Goal: Task Accomplishment & Management: Complete application form

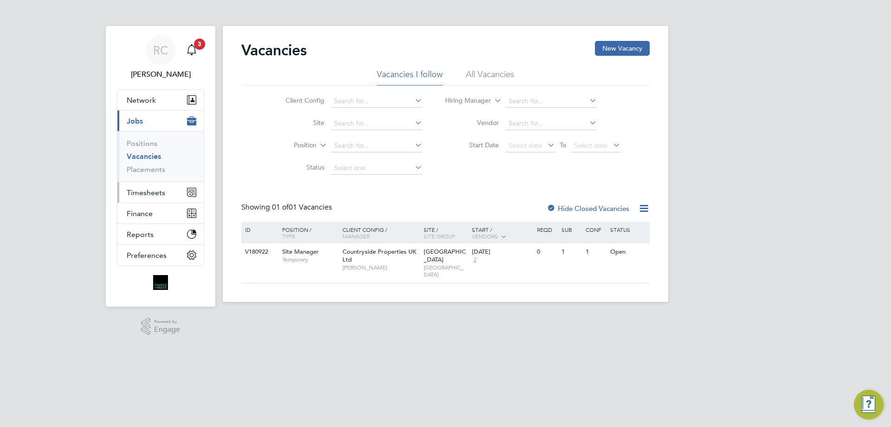
click at [143, 192] on span "Timesheets" at bounding box center [146, 192] width 39 height 9
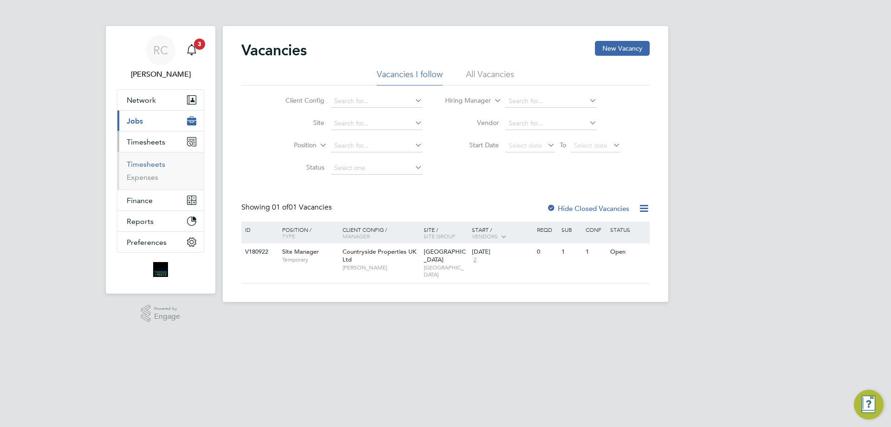
click at [143, 166] on link "Timesheets" at bounding box center [146, 164] width 39 height 9
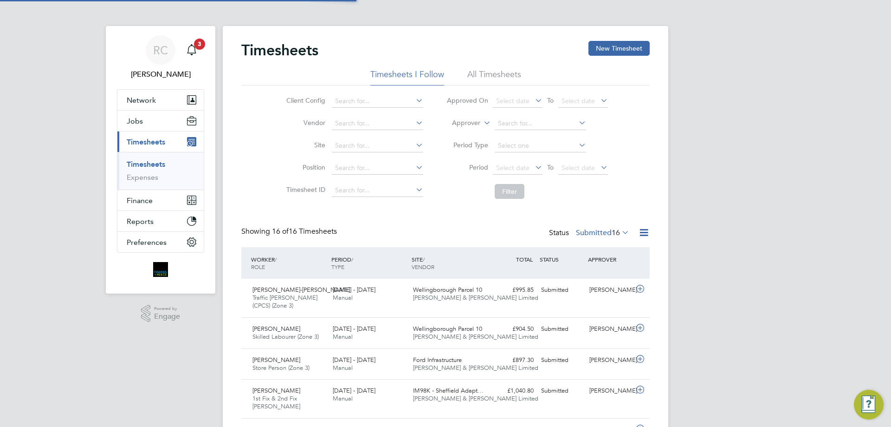
click at [483, 73] on li "All Timesheets" at bounding box center [495, 77] width 54 height 17
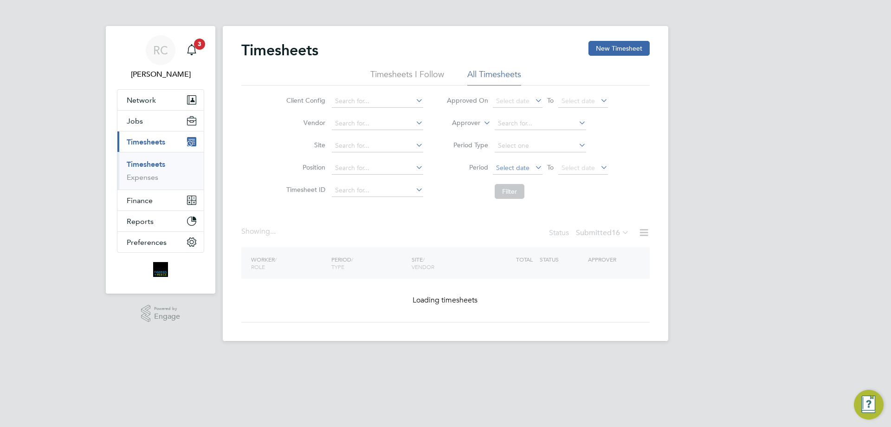
click at [524, 167] on span "Select date" at bounding box center [512, 167] width 33 height 8
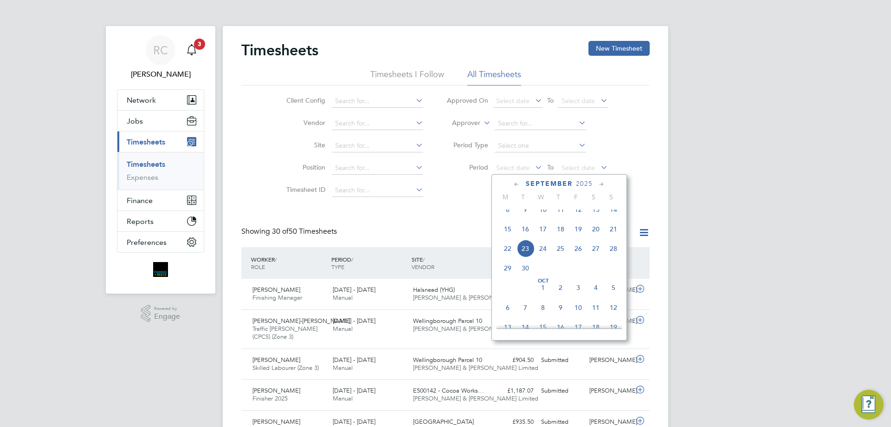
click at [506, 217] on span "8" at bounding box center [508, 210] width 18 height 18
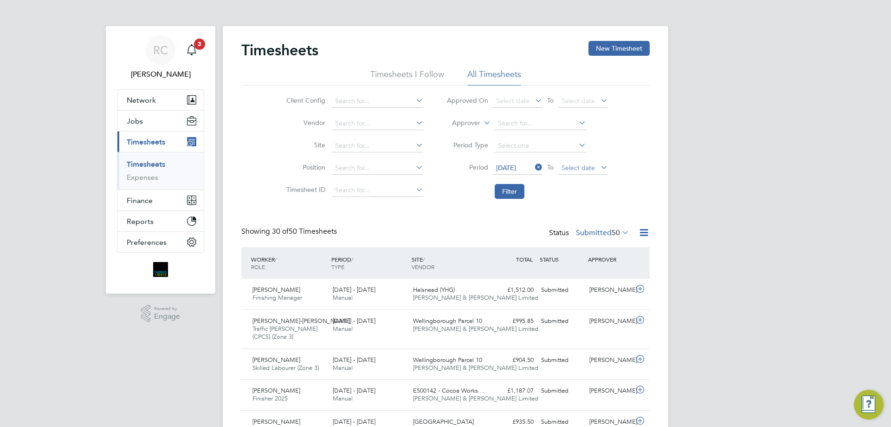
click at [596, 165] on span "Select date" at bounding box center [584, 168] width 50 height 13
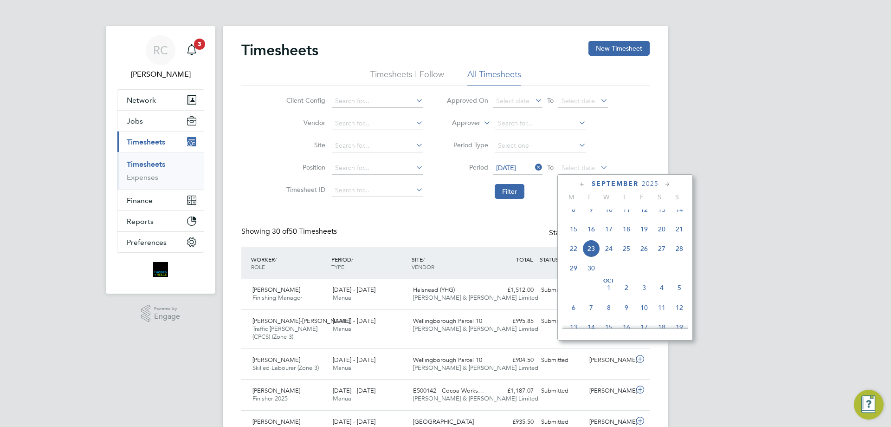
click at [683, 238] on span "21" at bounding box center [680, 229] width 18 height 18
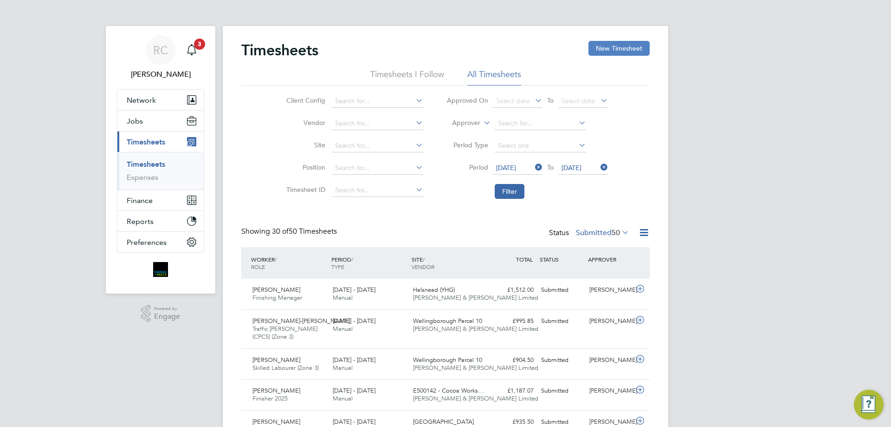
click at [611, 47] on button "New Timesheet" at bounding box center [619, 48] width 61 height 15
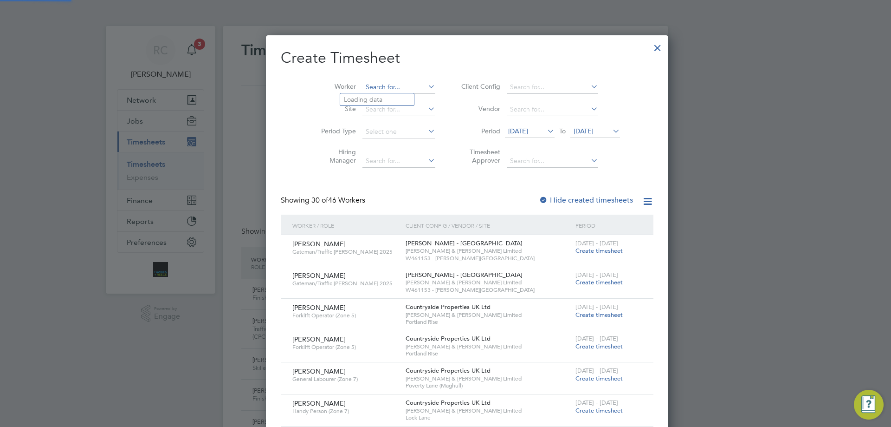
click at [363, 88] on input at bounding box center [399, 87] width 73 height 13
click at [397, 134] on b "Lay" at bounding box center [402, 138] width 10 height 8
type input "Alison Layne"
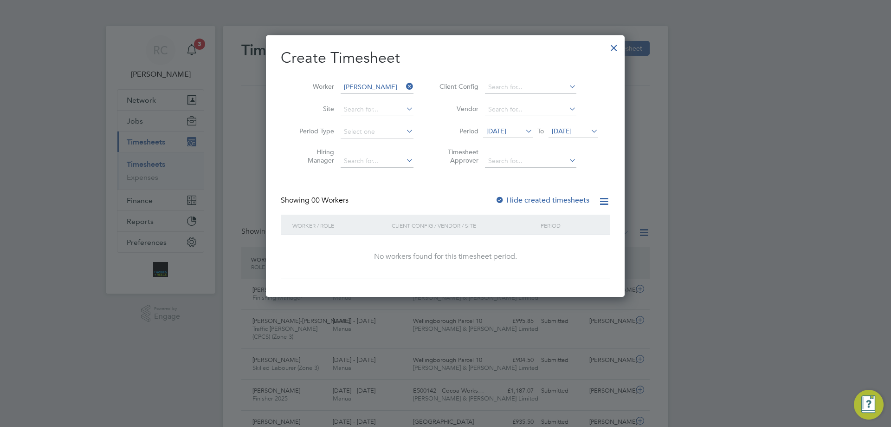
click at [500, 198] on div at bounding box center [499, 200] width 9 height 9
click at [572, 135] on span "16 Sep 2025" at bounding box center [562, 131] width 20 height 8
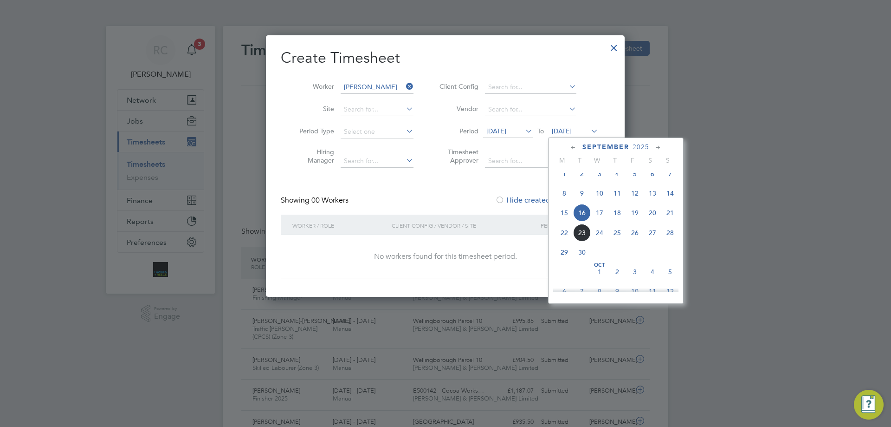
click at [669, 220] on span "21" at bounding box center [671, 213] width 18 height 18
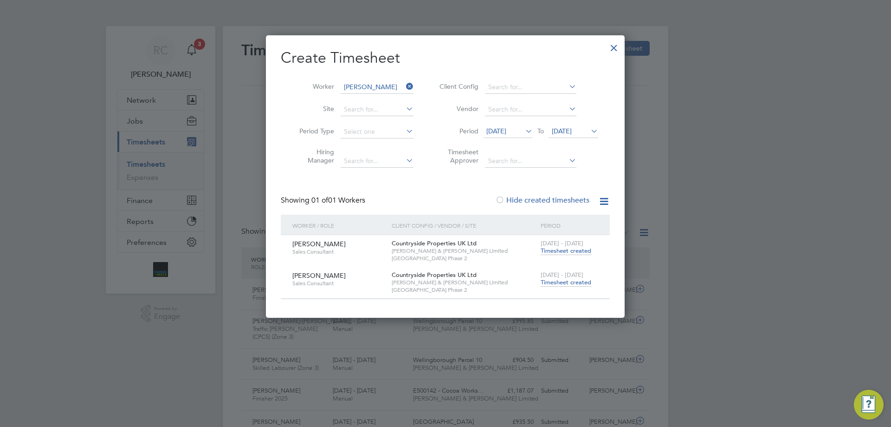
click at [568, 252] on span "Timesheet created" at bounding box center [566, 251] width 51 height 8
